Goal: Task Accomplishment & Management: Manage account settings

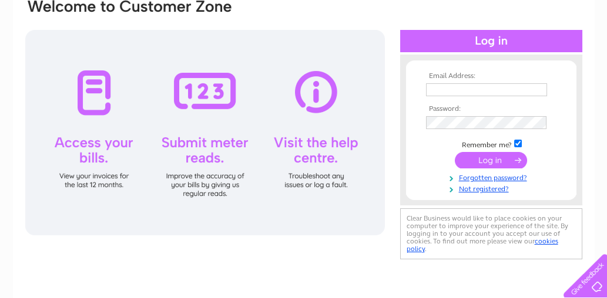
scroll to position [103, 0]
type input "[EMAIL_ADDRESS][DOMAIN_NAME]"
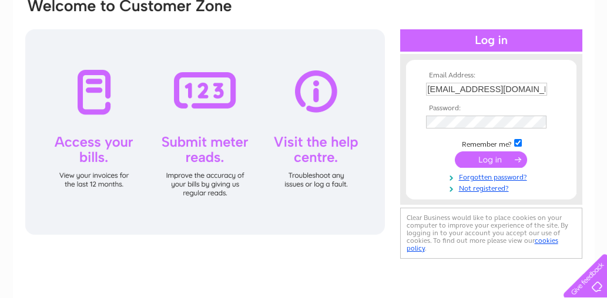
click at [489, 159] on input "submit" at bounding box center [491, 160] width 72 height 16
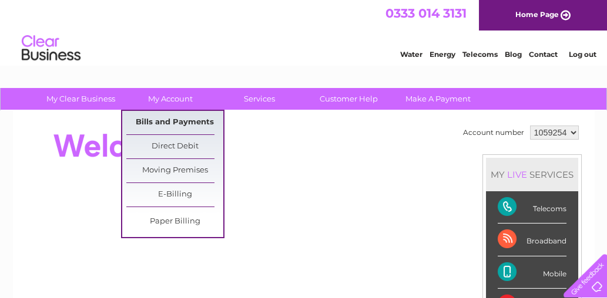
click at [162, 120] on link "Bills and Payments" at bounding box center [174, 123] width 97 height 24
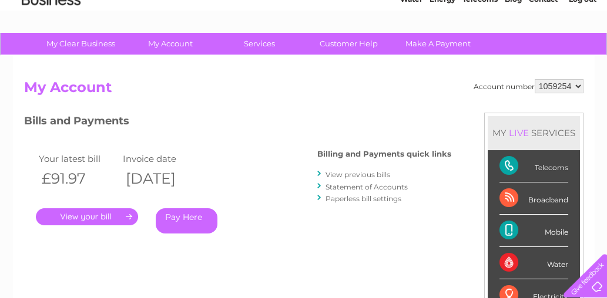
scroll to position [59, 0]
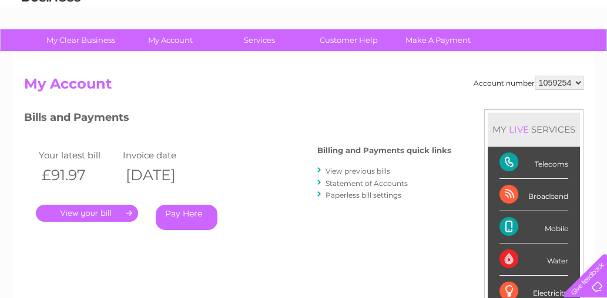
click at [83, 214] on link "." at bounding box center [87, 213] width 102 height 17
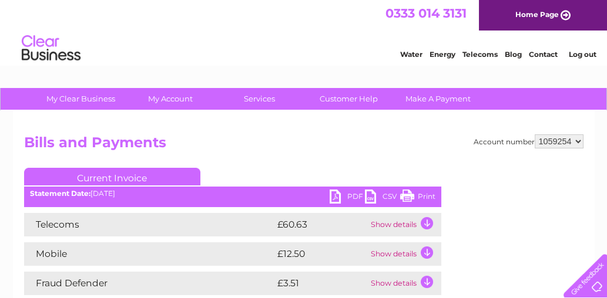
click at [348, 195] on link "PDF" at bounding box center [347, 198] width 35 height 17
click at [584, 52] on link "Log out" at bounding box center [582, 54] width 28 height 9
